Goal: Transaction & Acquisition: Book appointment/travel/reservation

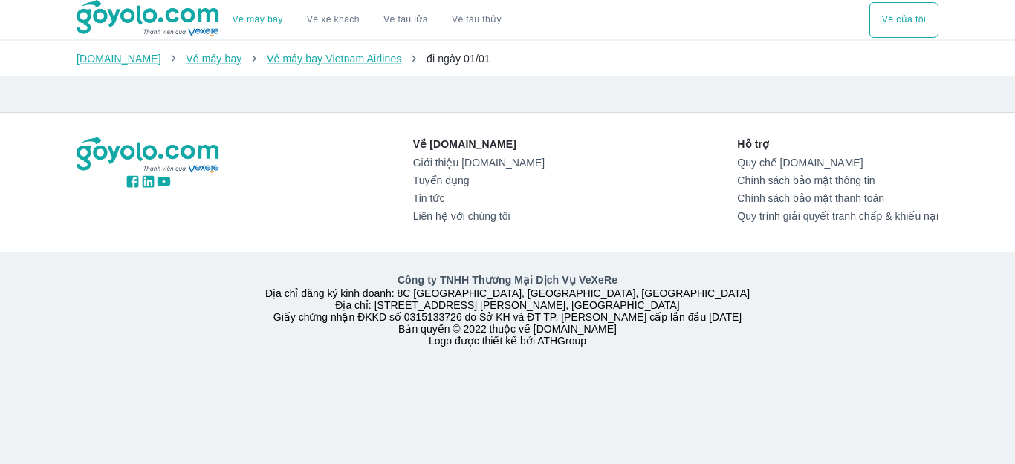
click at [379, 185] on div "Về [DOMAIN_NAME] Giới thiệu [DOMAIN_NAME] Tuyển dụng Tin tức Liên hệ với chúng …" at bounding box center [508, 182] width 862 height 91
click at [908, 19] on button "Vé của tôi" at bounding box center [903, 20] width 69 height 36
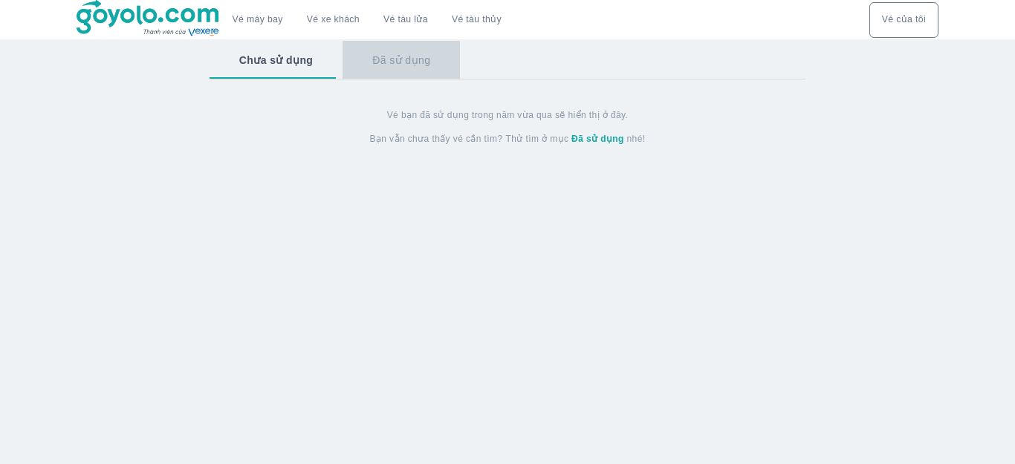
click at [409, 61] on button "Đã sử dụng" at bounding box center [400, 60] width 117 height 39
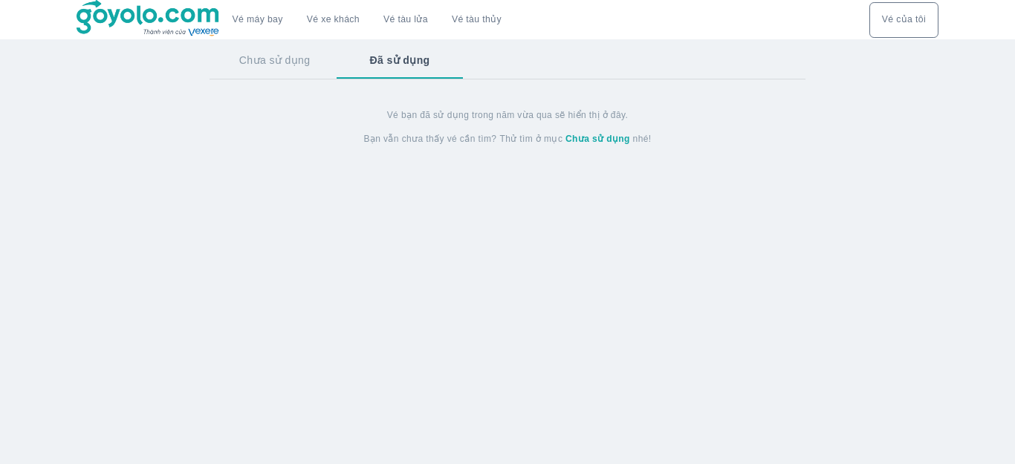
click at [310, 68] on button "Chưa sử dụng" at bounding box center [274, 60] width 131 height 39
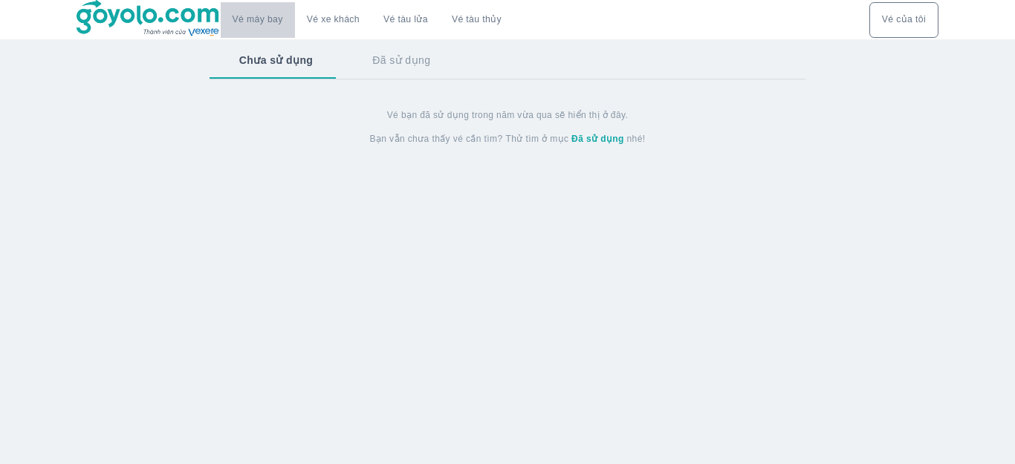
click at [269, 19] on link "Vé máy bay" at bounding box center [258, 19] width 51 height 11
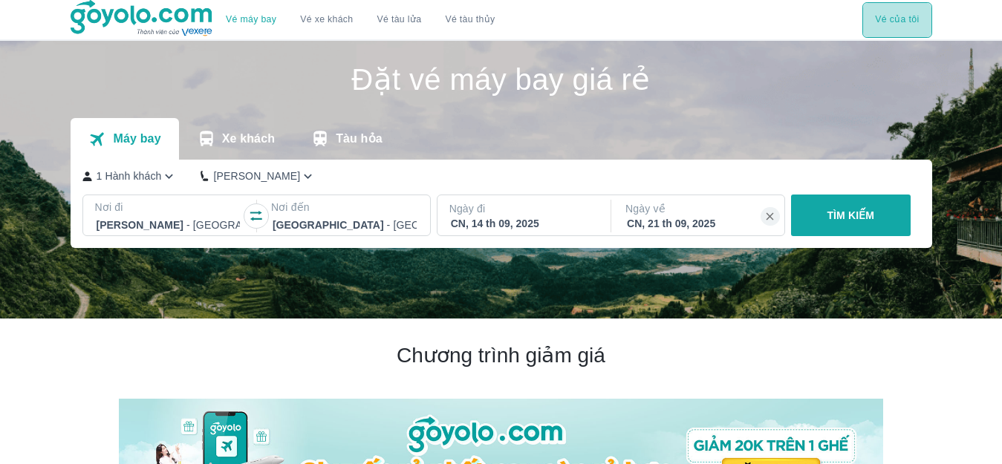
click at [895, 22] on button "Vé của tôi" at bounding box center [896, 20] width 69 height 36
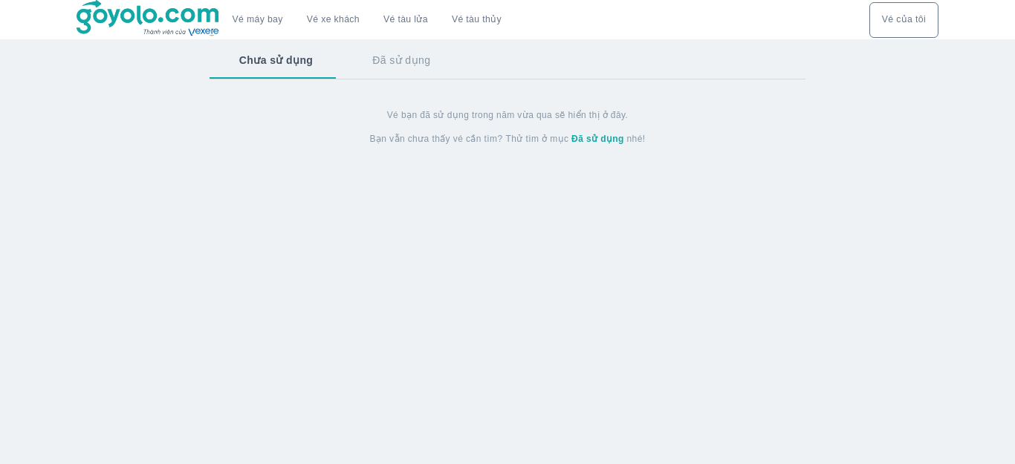
click at [584, 139] on strong "Đã sử dụng" at bounding box center [597, 139] width 53 height 10
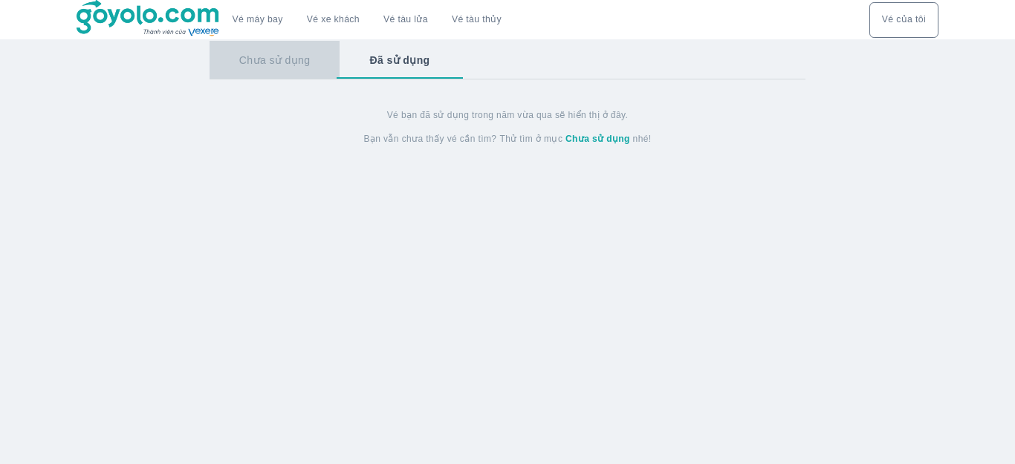
click at [290, 58] on button "Chưa sử dụng" at bounding box center [274, 60] width 131 height 39
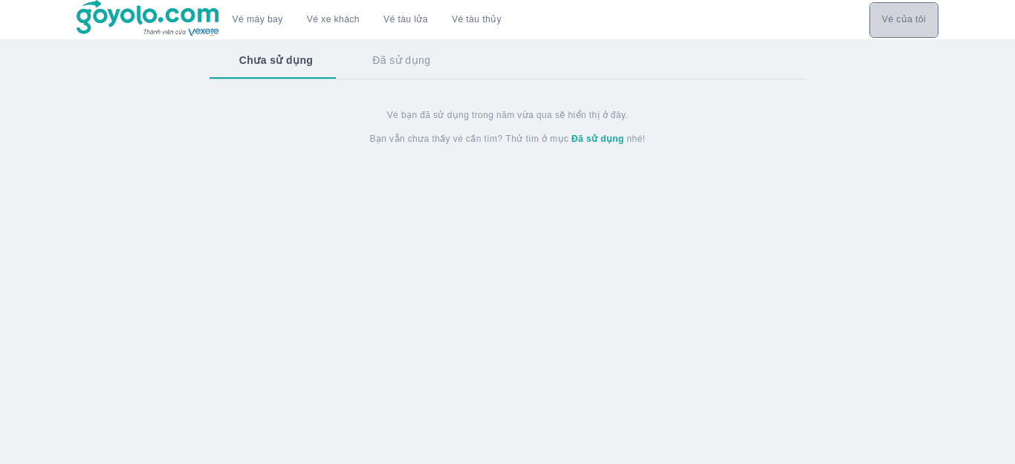
click at [914, 13] on button "Vé của tôi" at bounding box center [903, 20] width 69 height 36
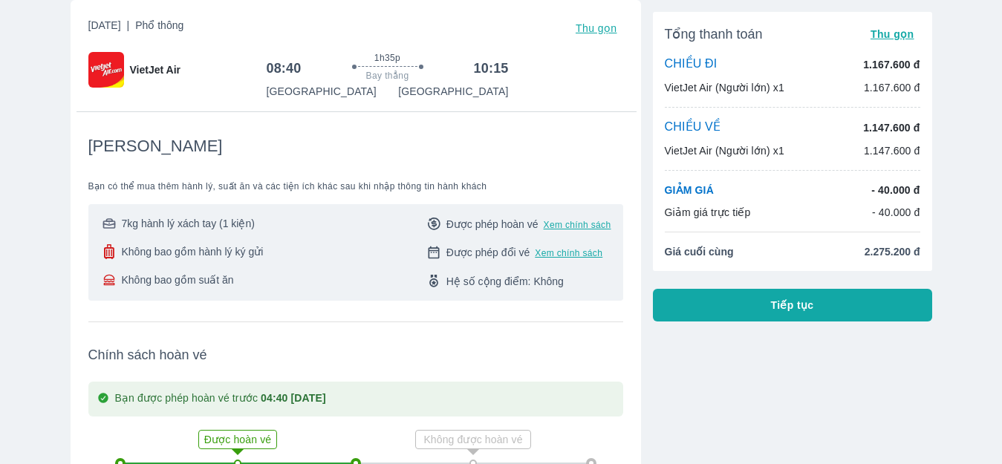
scroll to position [669, 0]
